Goal: Find specific page/section: Find specific page/section

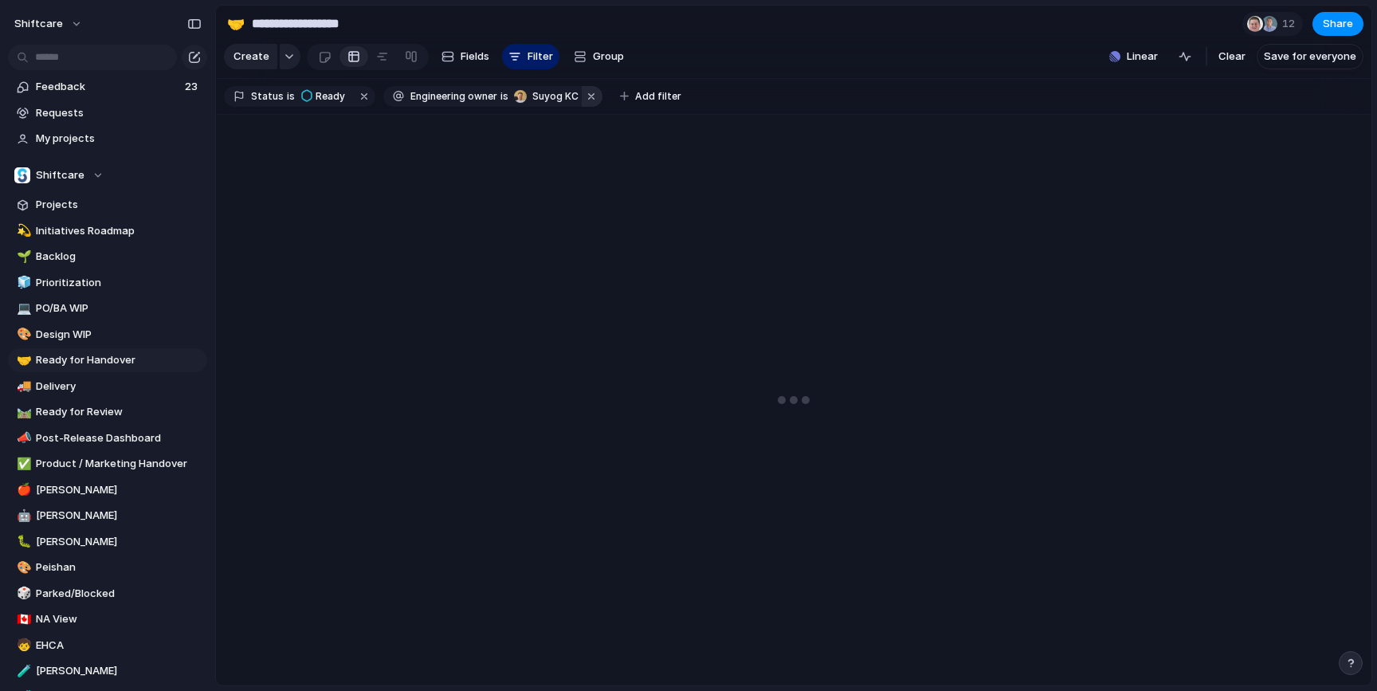
click at [582, 96] on button "button" at bounding box center [592, 96] width 21 height 21
